Goal: Task Accomplishment & Management: Manage account settings

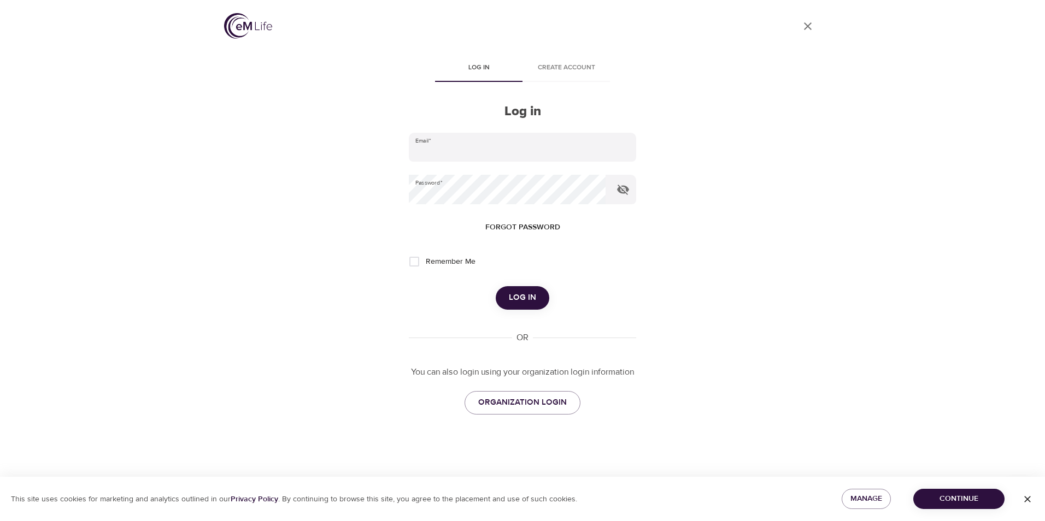
type input "[PERSON_NAME][EMAIL_ADDRESS][PERSON_NAME][DOMAIN_NAME]"
click at [531, 295] on span "Log in" at bounding box center [522, 298] width 27 height 14
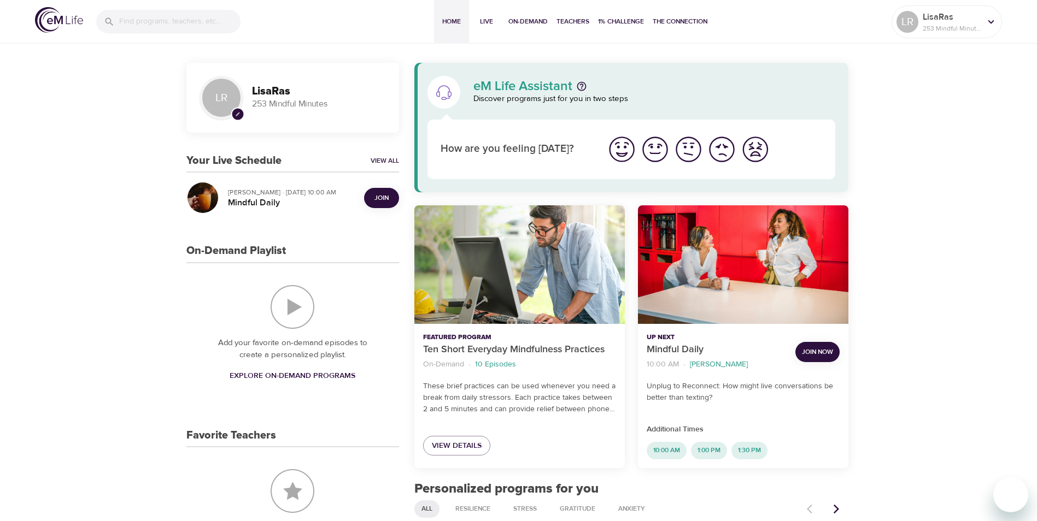
click at [377, 198] on span "Join" at bounding box center [381, 197] width 14 height 11
